Goal: Task Accomplishment & Management: Manage account settings

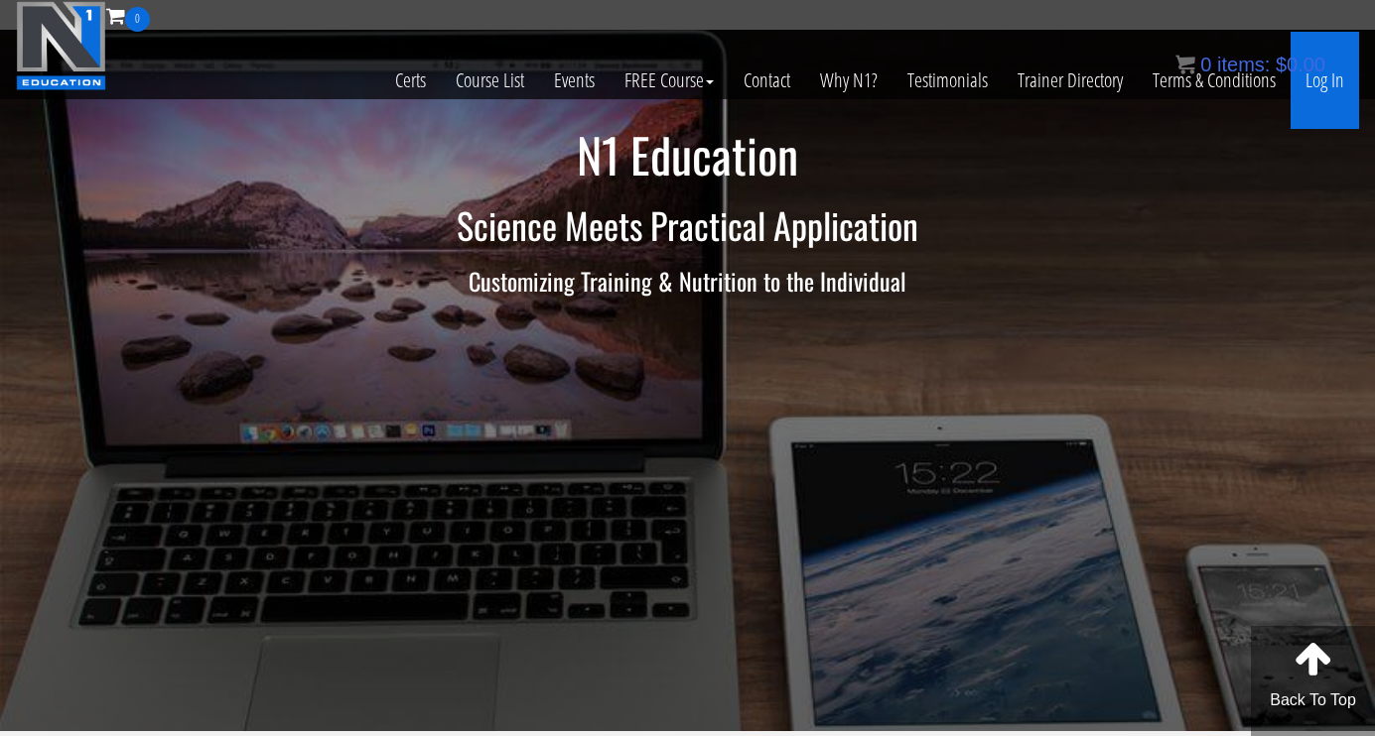
click at [1333, 84] on link "Log In" at bounding box center [1324, 80] width 68 height 97
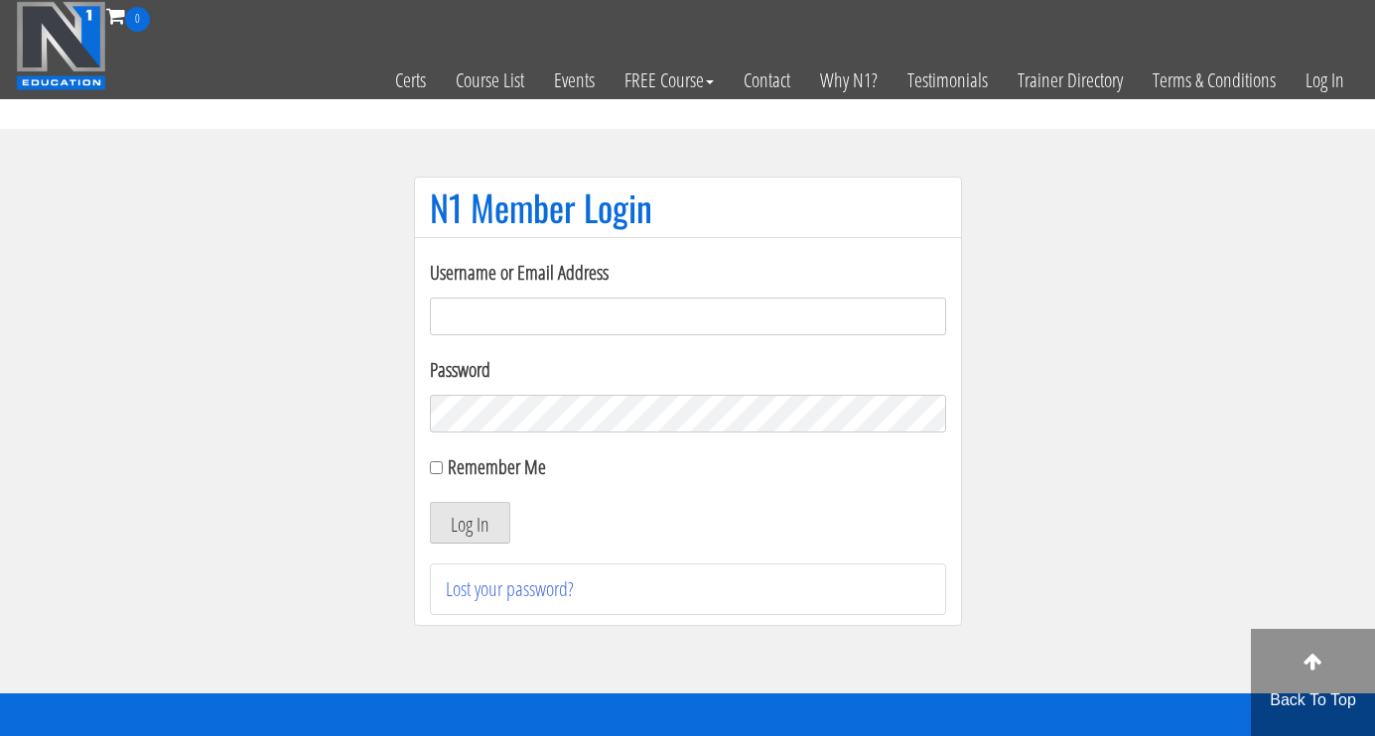
type input "[EMAIL_ADDRESS][DOMAIN_NAME]"
click at [468, 523] on button "Log In" at bounding box center [470, 523] width 80 height 42
click at [482, 525] on button "Log In" at bounding box center [470, 523] width 80 height 42
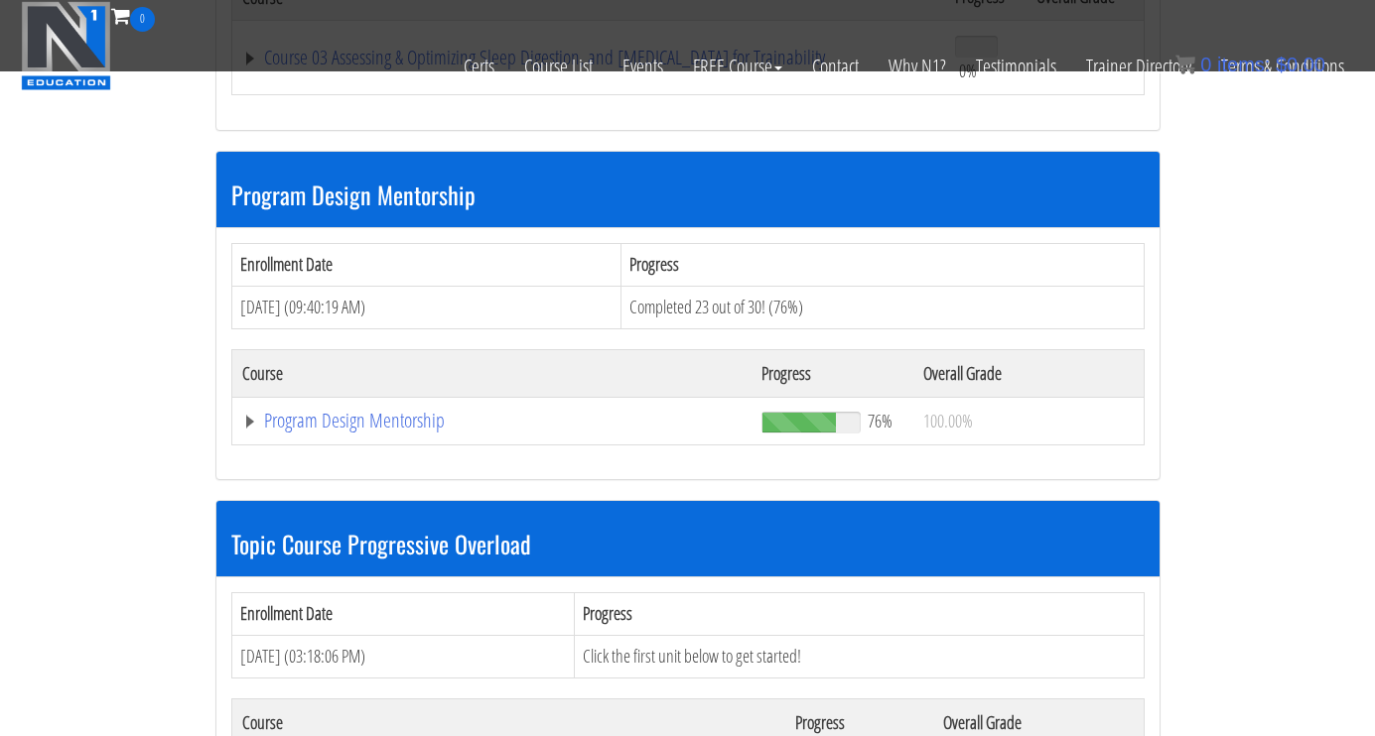
scroll to position [1596, 0]
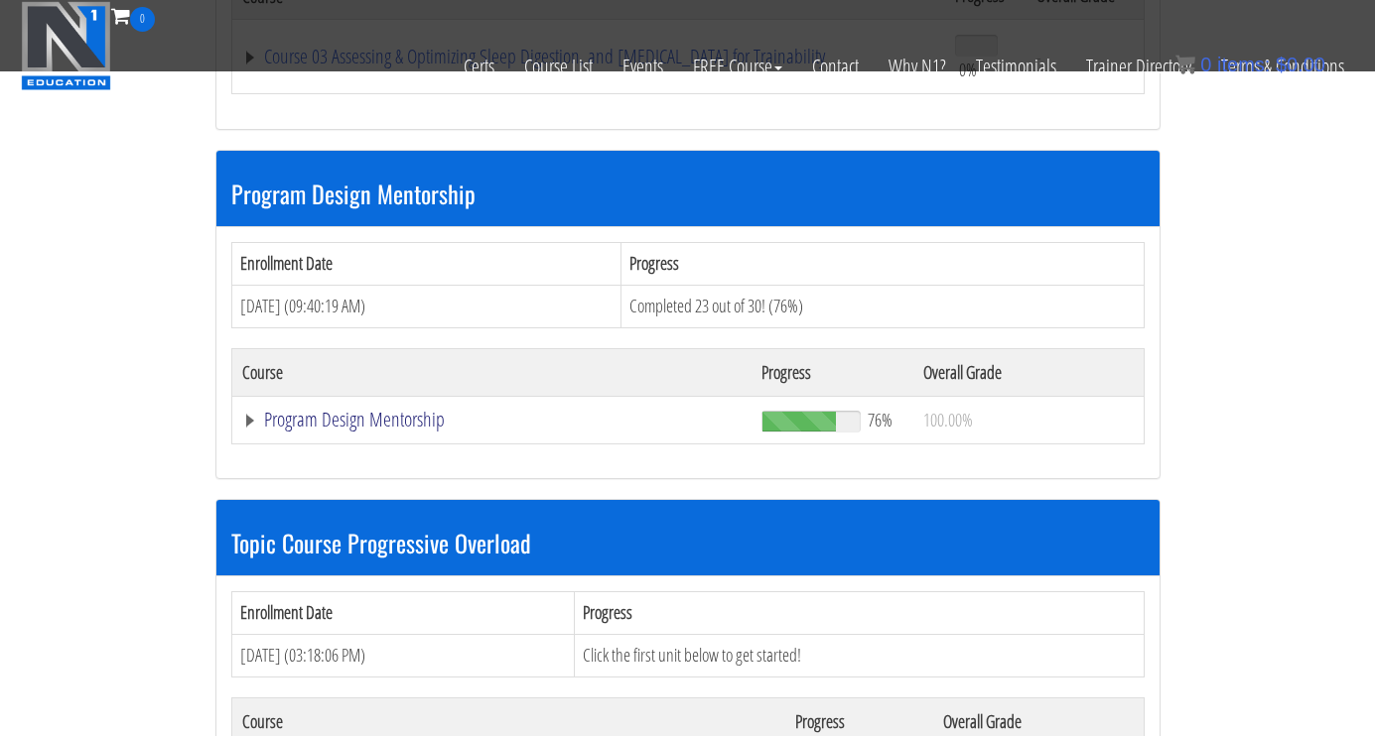
click at [379, 413] on link "Program Design Mentorship" at bounding box center [491, 420] width 499 height 20
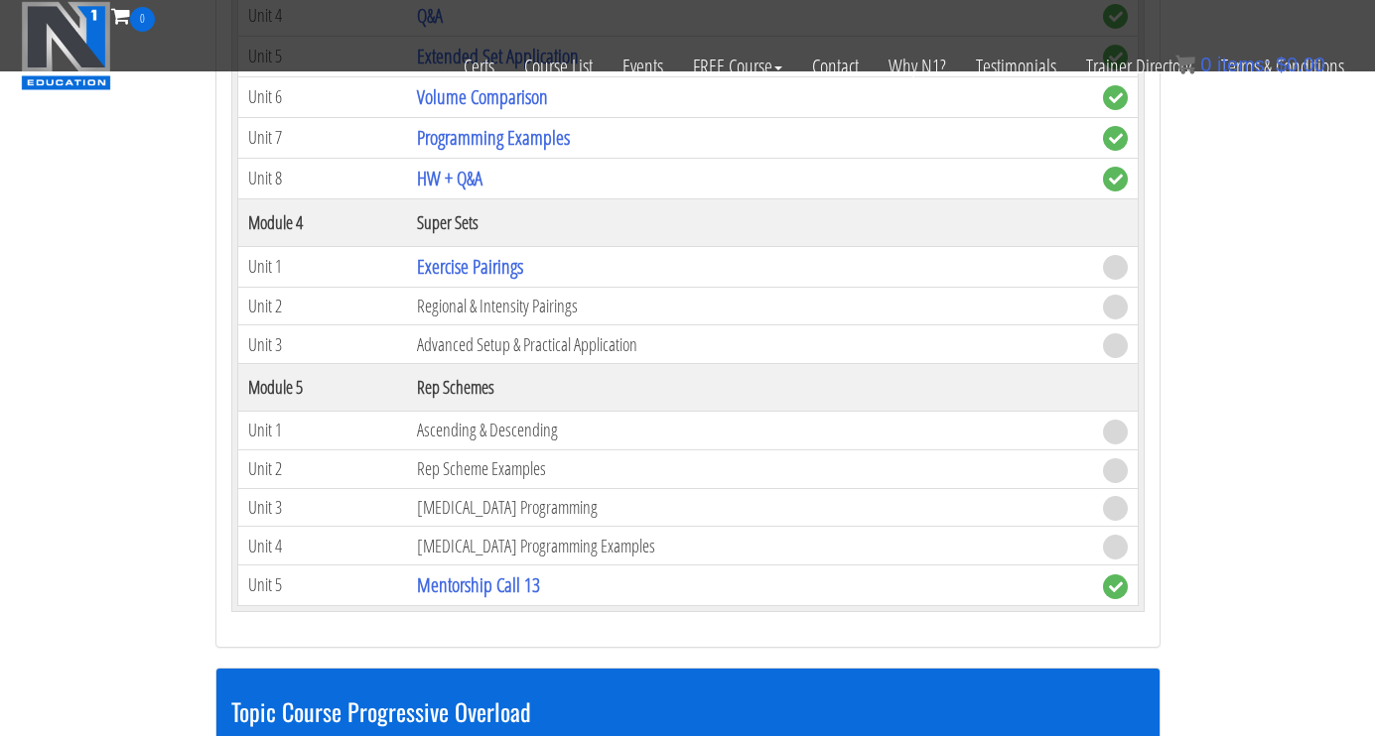
scroll to position [2861, 0]
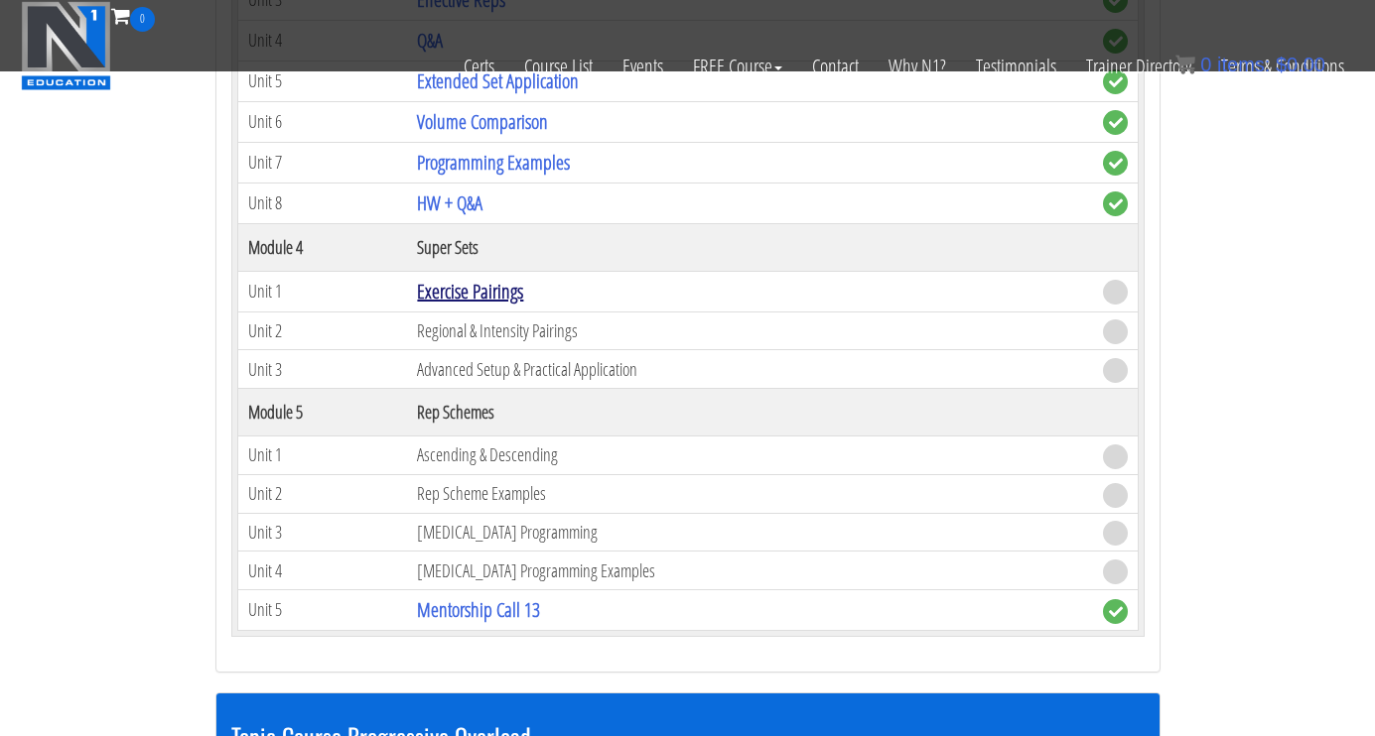
click at [462, 280] on link "Exercise Pairings" at bounding box center [470, 291] width 106 height 27
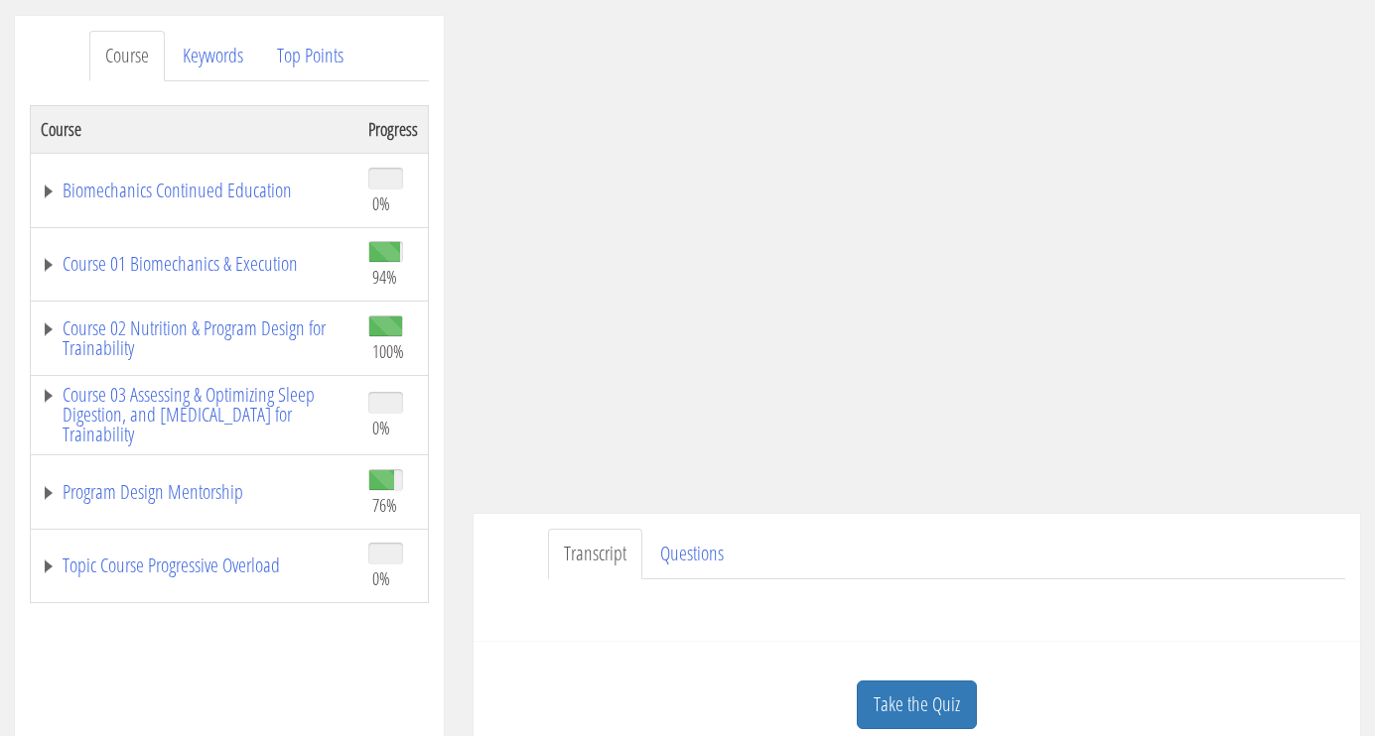
scroll to position [261, 0]
